Goal: Navigation & Orientation: Go to known website

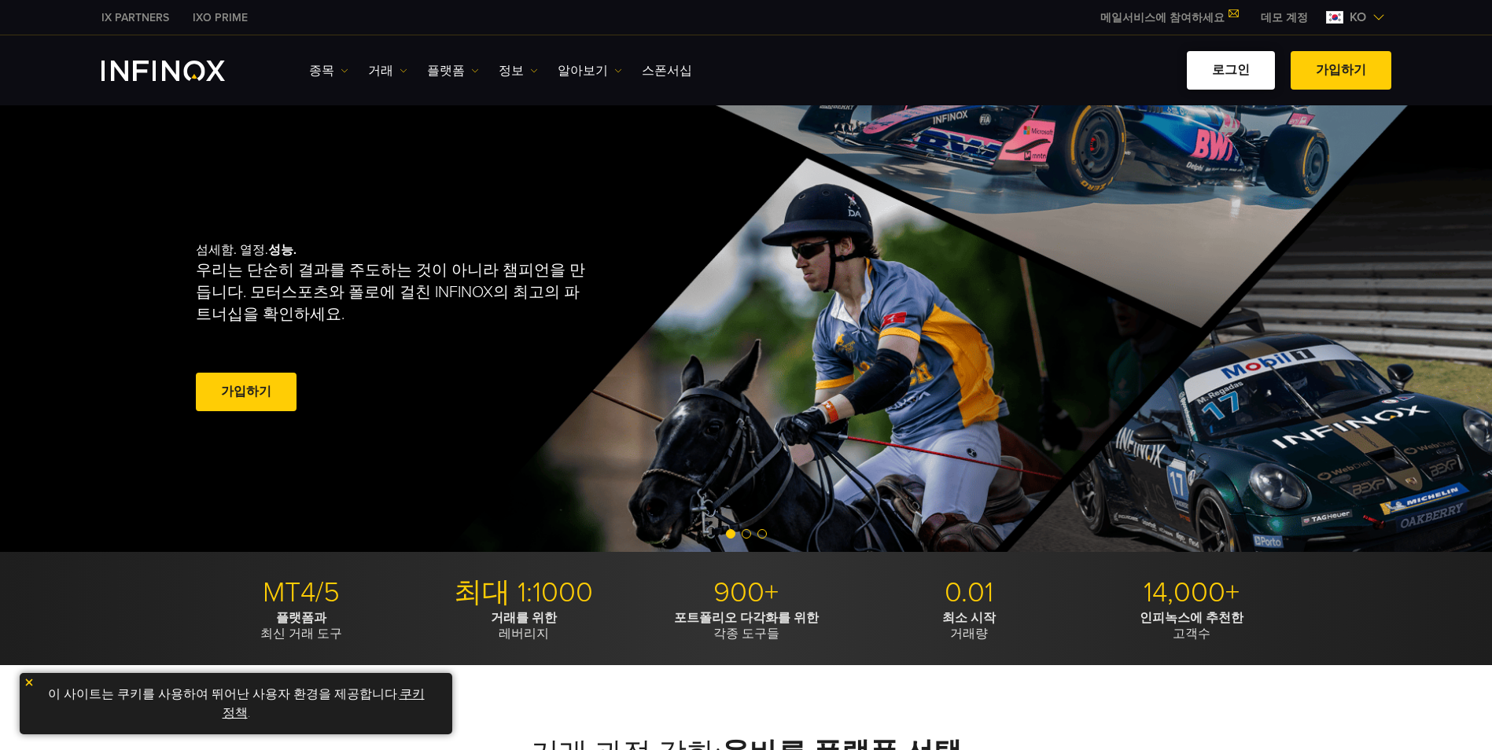
click at [1240, 64] on link "로그인" at bounding box center [1231, 70] width 88 height 39
